Goal: Obtain resource: Download file/media

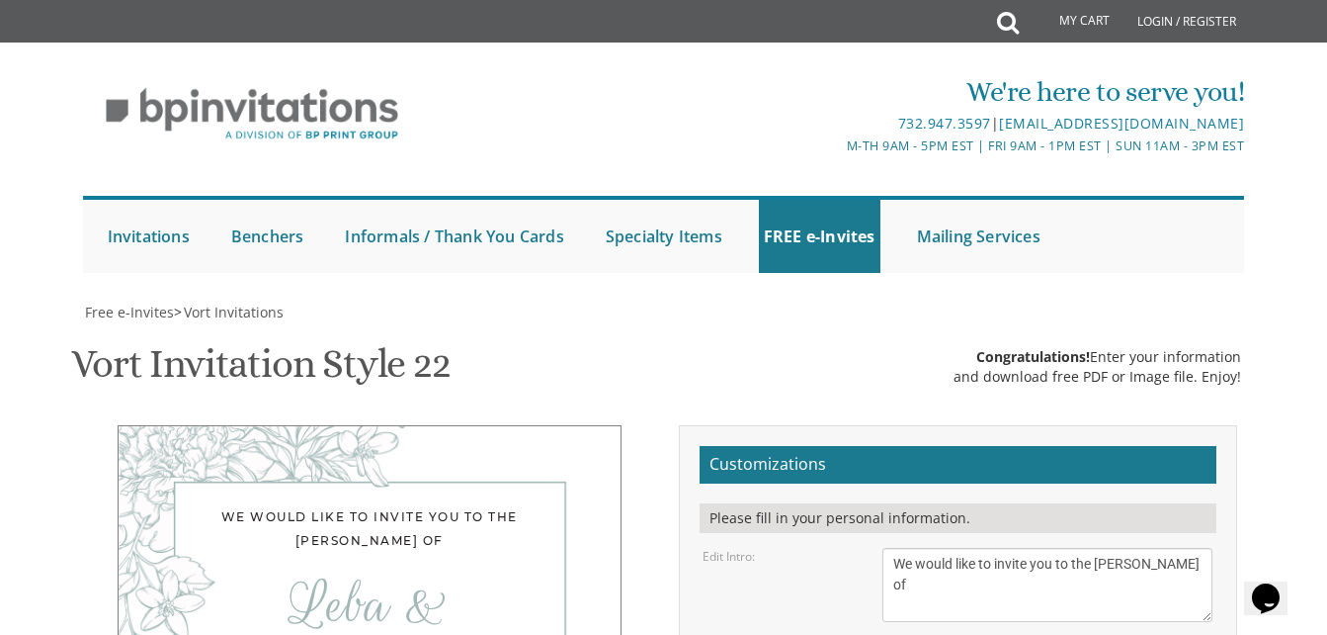
scroll to position [420, 0]
drag, startPoint x: 1074, startPoint y: 355, endPoint x: 970, endPoint y: 342, distance: 105.5
click at [1063, 548] on textarea "With much gratitude to Hashem We would like to invite you to The vort of our ch…" at bounding box center [1048, 585] width 330 height 74
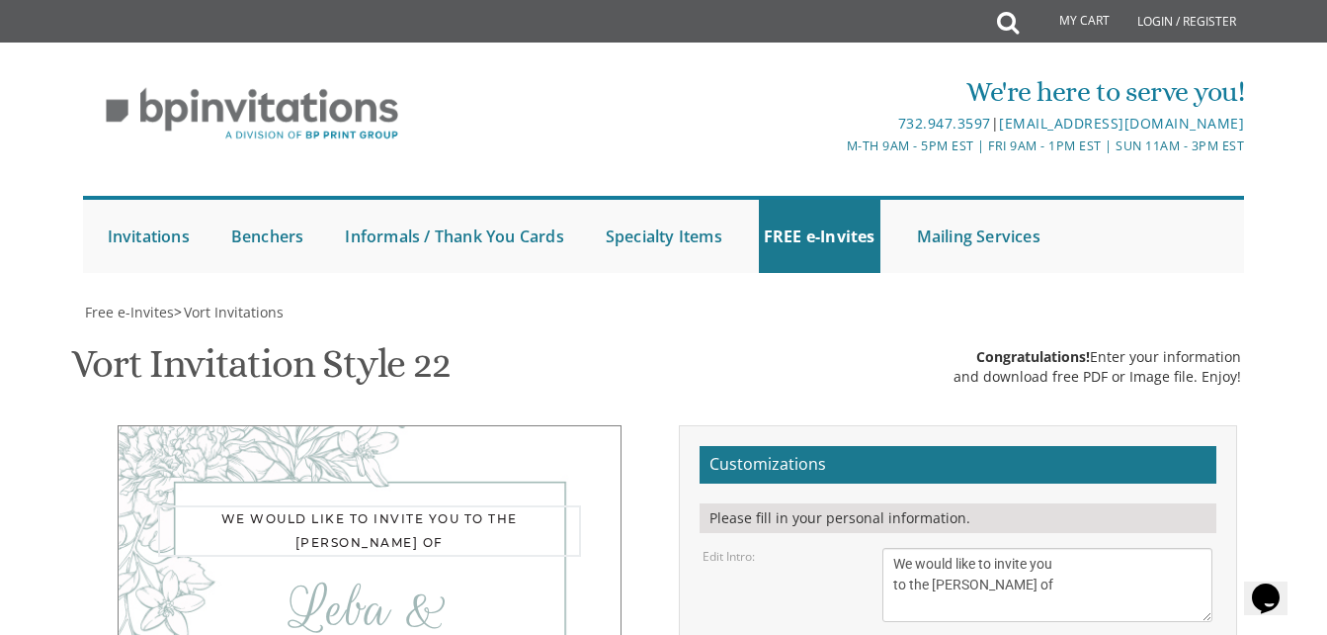
drag, startPoint x: 912, startPoint y: 167, endPoint x: 876, endPoint y: 164, distance: 36.7
click at [876, 548] on div "With much gratitude to Hashem We would like to invite you to The vort of our ch…" at bounding box center [1048, 585] width 360 height 74
type textarea "We would like to invite you to the [PERSON_NAME] of"
drag, startPoint x: 1058, startPoint y: 352, endPoint x: 960, endPoint y: 343, distance: 99.2
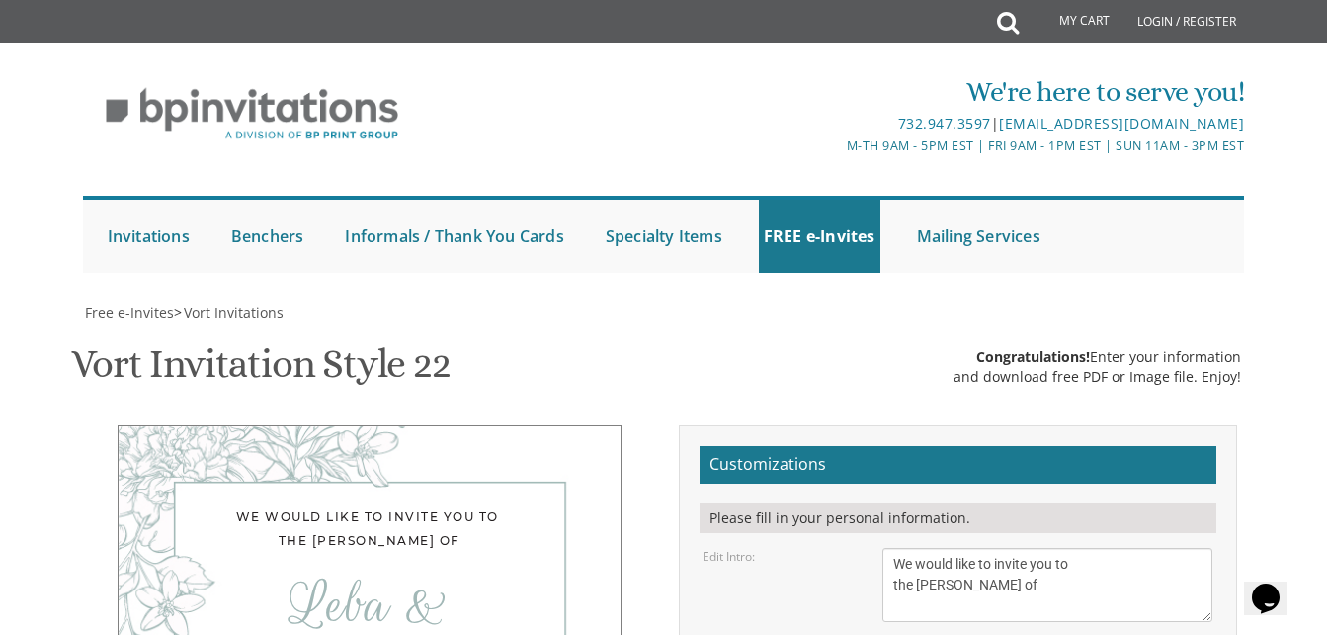
type textarea "[DATE] Six Thirty PM [STREET_ADDRESS]"
